Goal: Transaction & Acquisition: Obtain resource

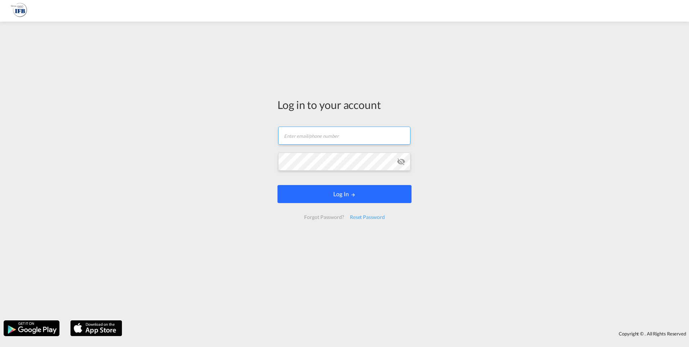
type input "[PERSON_NAME][EMAIL_ADDRESS][DOMAIN_NAME]"
click at [337, 194] on button "Log In" at bounding box center [345, 194] width 134 height 18
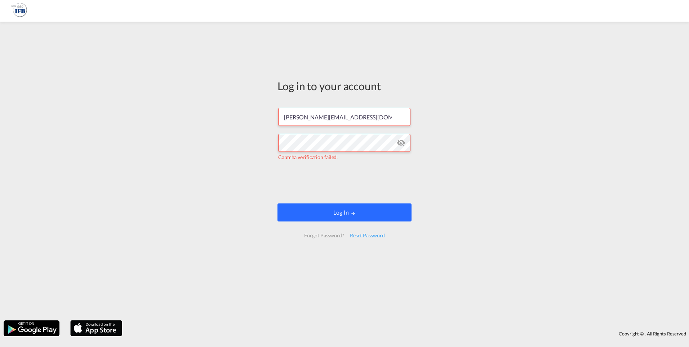
click at [353, 215] on md-icon "LOGIN" at bounding box center [353, 213] width 5 height 5
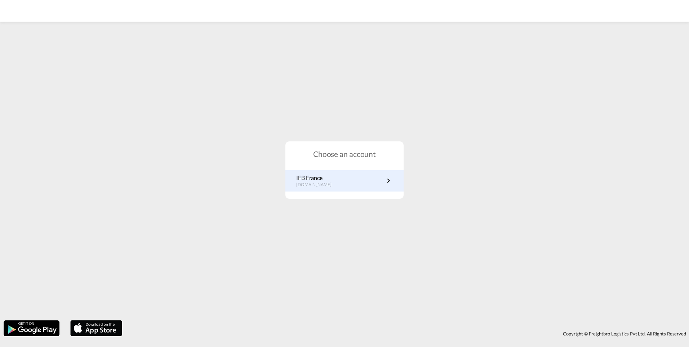
click at [318, 176] on p "IFB France" at bounding box center [317, 178] width 43 height 8
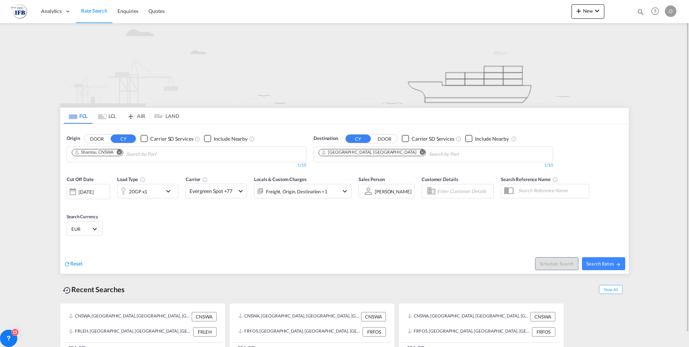
click at [121, 149] on md-icon "Remove" at bounding box center [119, 151] width 5 height 5
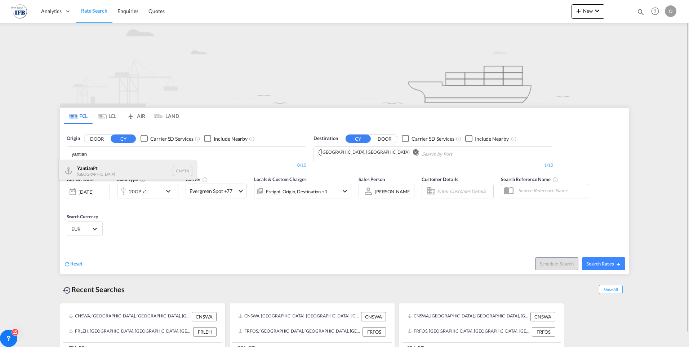
type input "yantian"
click at [94, 167] on div "Yantian Pt China CNYTN" at bounding box center [127, 171] width 137 height 22
type input "shekou"
click at [161, 163] on div "Shekou Pt China CNSHK" at bounding box center [185, 171] width 137 height 22
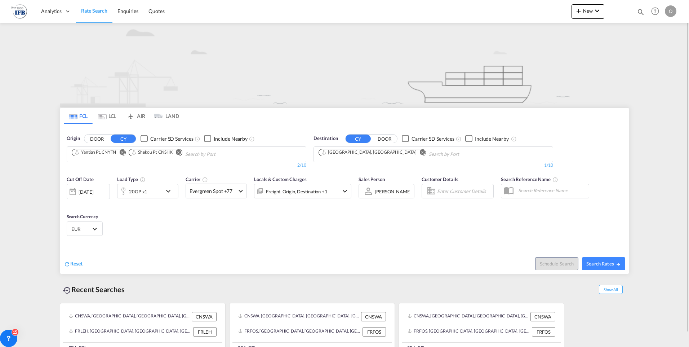
click at [420, 151] on md-icon "Remove" at bounding box center [422, 151] width 5 height 5
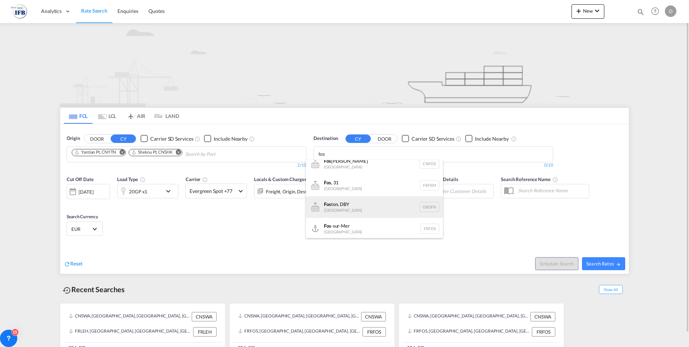
scroll to position [9, 0]
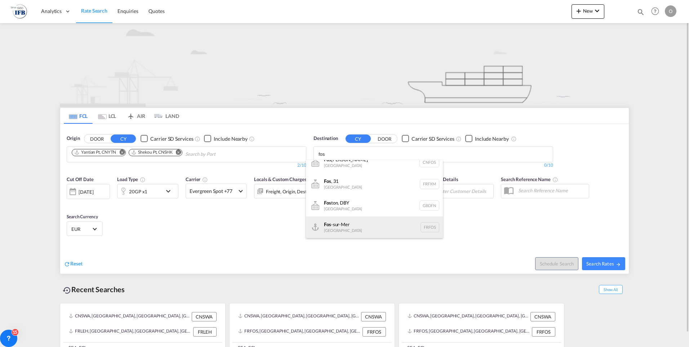
type input "fos"
click at [331, 225] on div "Fos -sur-Mer France FRFOS" at bounding box center [374, 227] width 137 height 22
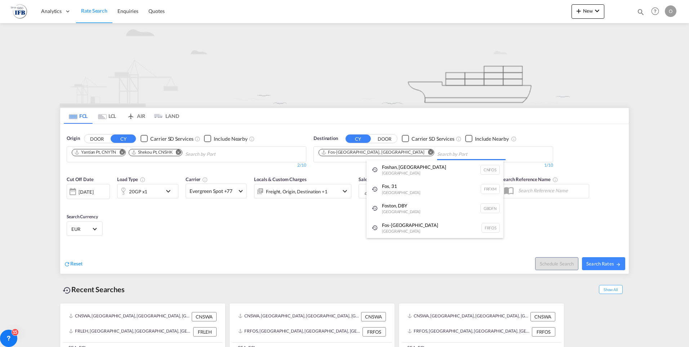
scroll to position [0, 0]
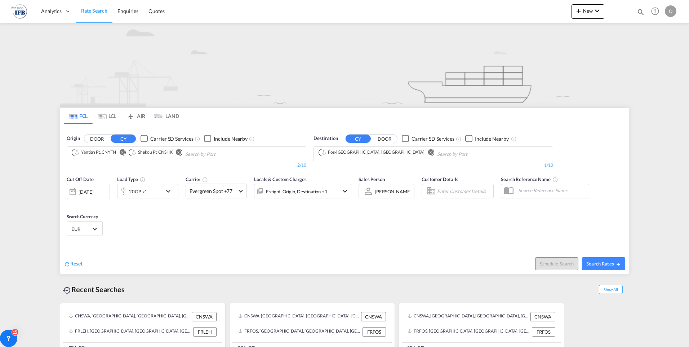
click at [592, 261] on span "Search Rates" at bounding box center [604, 264] width 35 height 6
type input "CNYTN,CNSHK to FRFOS / 4 Sep 2025"
